Goal: Information Seeking & Learning: Learn about a topic

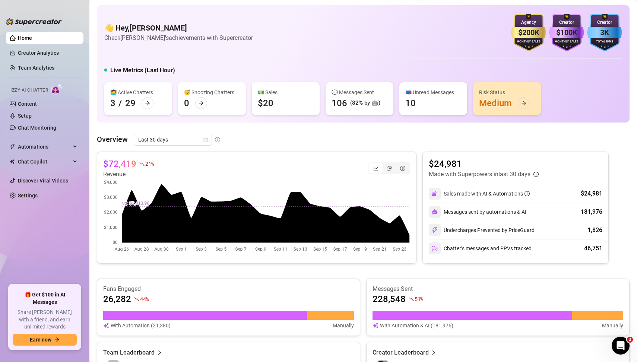
click at [26, 37] on link "Home" at bounding box center [25, 38] width 14 height 6
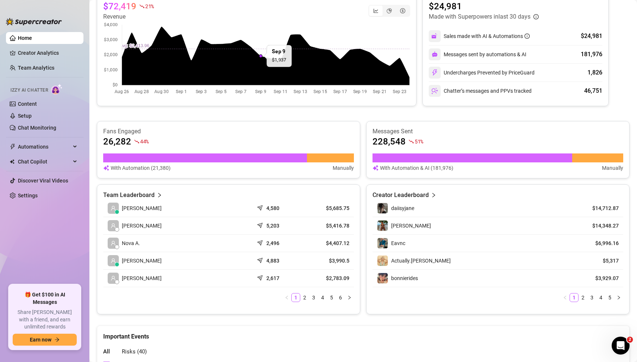
scroll to position [157, 0]
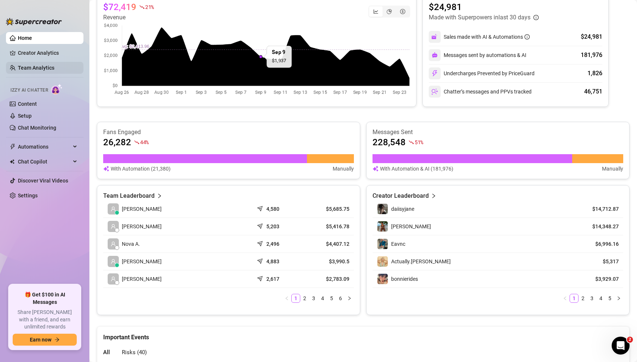
click at [42, 67] on link "Team Analytics" at bounding box center [36, 68] width 37 height 6
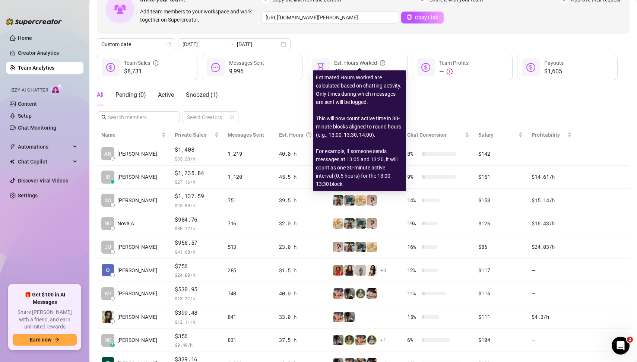
scroll to position [53, 0]
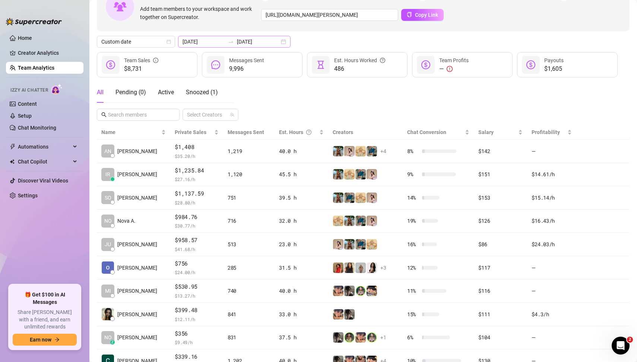
click at [269, 42] on div "[DATE] [DATE]" at bounding box center [234, 42] width 112 height 12
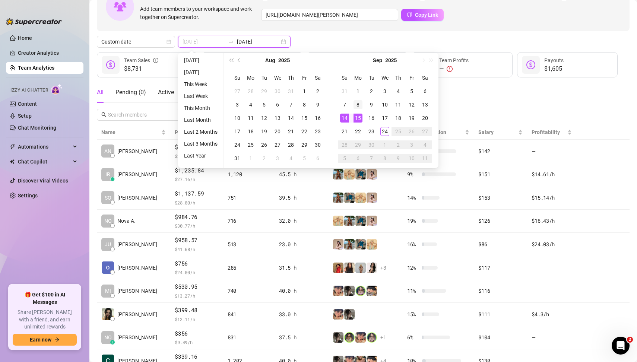
type input "[DATE]"
click at [357, 105] on div "8" at bounding box center [357, 104] width 9 height 9
type input "[DATE]"
click at [345, 117] on div "14" at bounding box center [344, 118] width 9 height 9
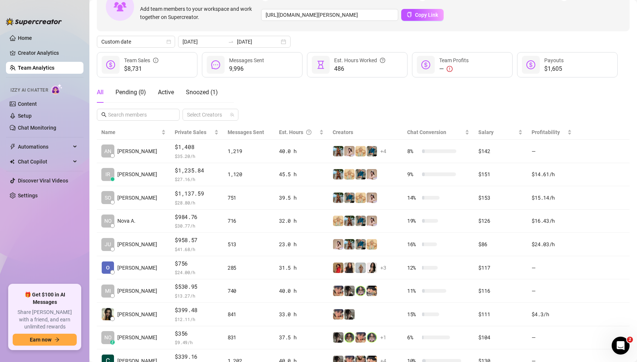
click at [296, 91] on div "All Pending ( 0 ) Active Snoozed ( 1 ) Select Creators" at bounding box center [363, 101] width 533 height 39
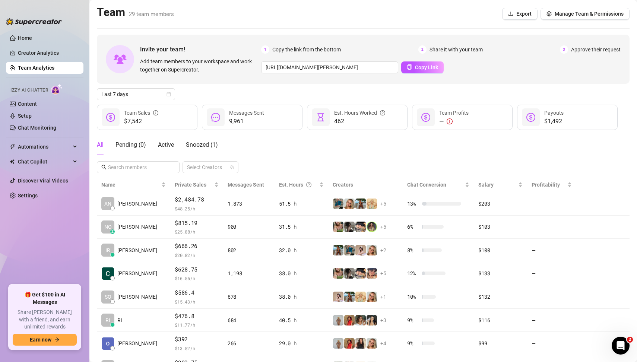
click at [293, 145] on div "All Pending ( 0 ) Active Snoozed ( 1 ) Select Creators" at bounding box center [363, 153] width 533 height 39
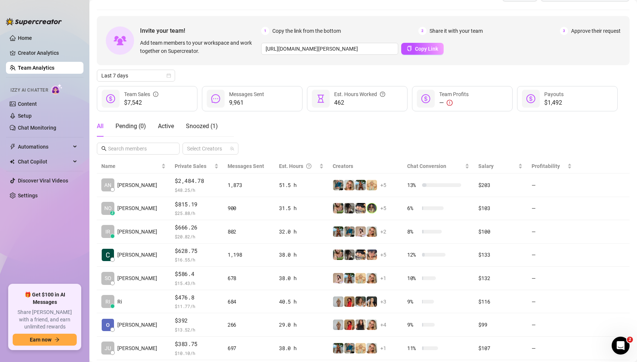
scroll to position [23, 0]
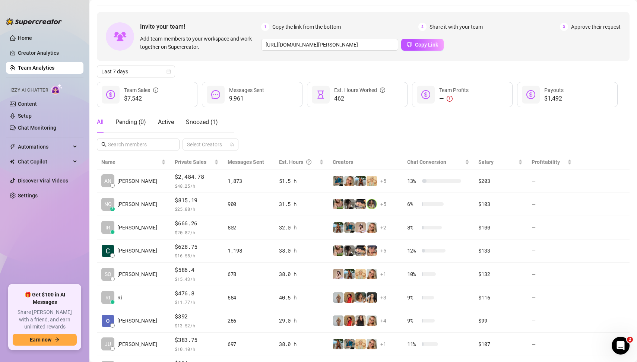
click at [301, 127] on div "All Pending ( 0 ) Active Snoozed ( 1 ) Select Creators" at bounding box center [363, 131] width 533 height 39
click at [295, 120] on div "All Pending ( 0 ) Active Snoozed ( 1 ) Select Creators" at bounding box center [363, 131] width 533 height 39
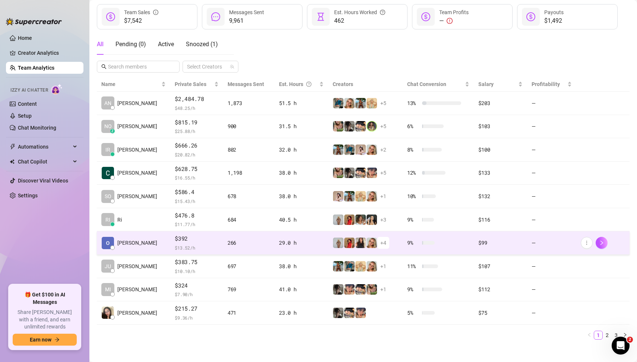
scroll to position [104, 0]
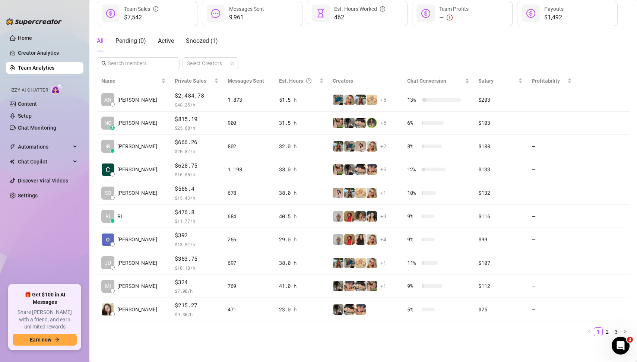
click at [198, 337] on div "Name Private Sales Messages Sent Est. Hours Creators Chat Conversion Salary Pro…" at bounding box center [363, 208] width 533 height 269
click at [187, 336] on div "Name Private Sales Messages Sent Est. Hours Creators Chat Conversion Salary Pro…" at bounding box center [363, 208] width 533 height 269
click at [213, 344] on main "Team 29 team members Export Manage Team & Permissions Invite your team! Add tea…" at bounding box center [363, 130] width 548 height 469
click at [233, 338] on div "Name Private Sales Messages Sent Est. Hours Creators Chat Conversion Salary Pro…" at bounding box center [363, 208] width 533 height 269
click at [609, 330] on link "2" at bounding box center [607, 332] width 8 height 8
